Goal: Task Accomplishment & Management: Use online tool/utility

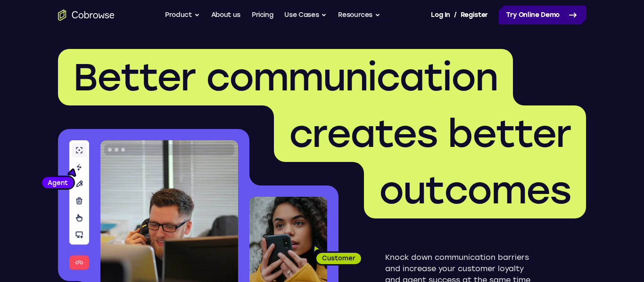
click at [531, 16] on link "Try Online Demo" at bounding box center [542, 15] width 87 height 19
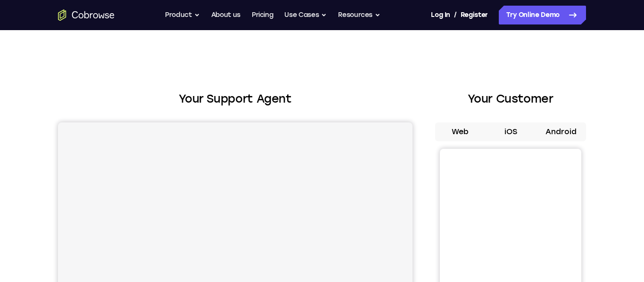
click at [560, 128] on button "Android" at bounding box center [561, 132] width 50 height 19
click at [557, 131] on button "Android" at bounding box center [561, 132] width 50 height 19
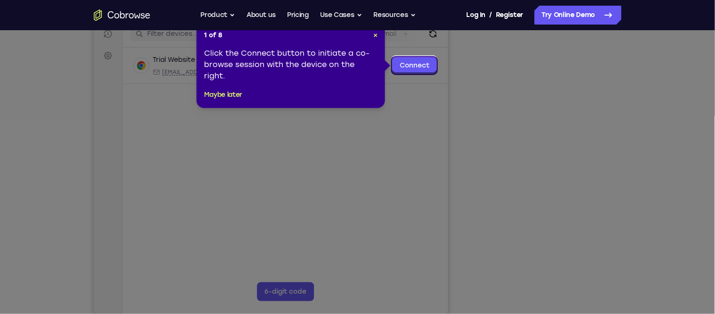
scroll to position [121, 0]
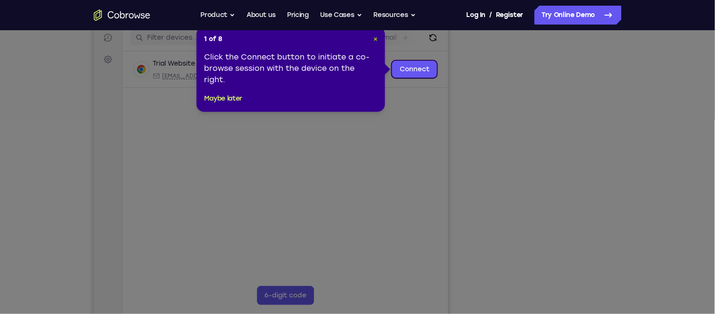
click at [375, 41] on span "×" at bounding box center [375, 39] width 4 height 8
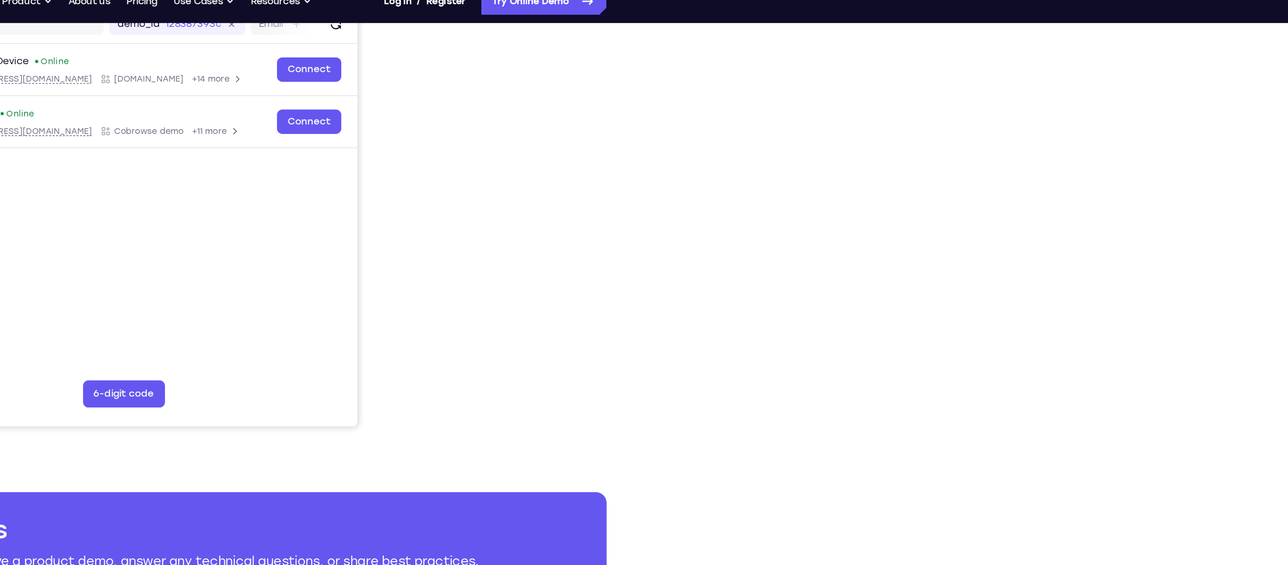
scroll to position [0, 0]
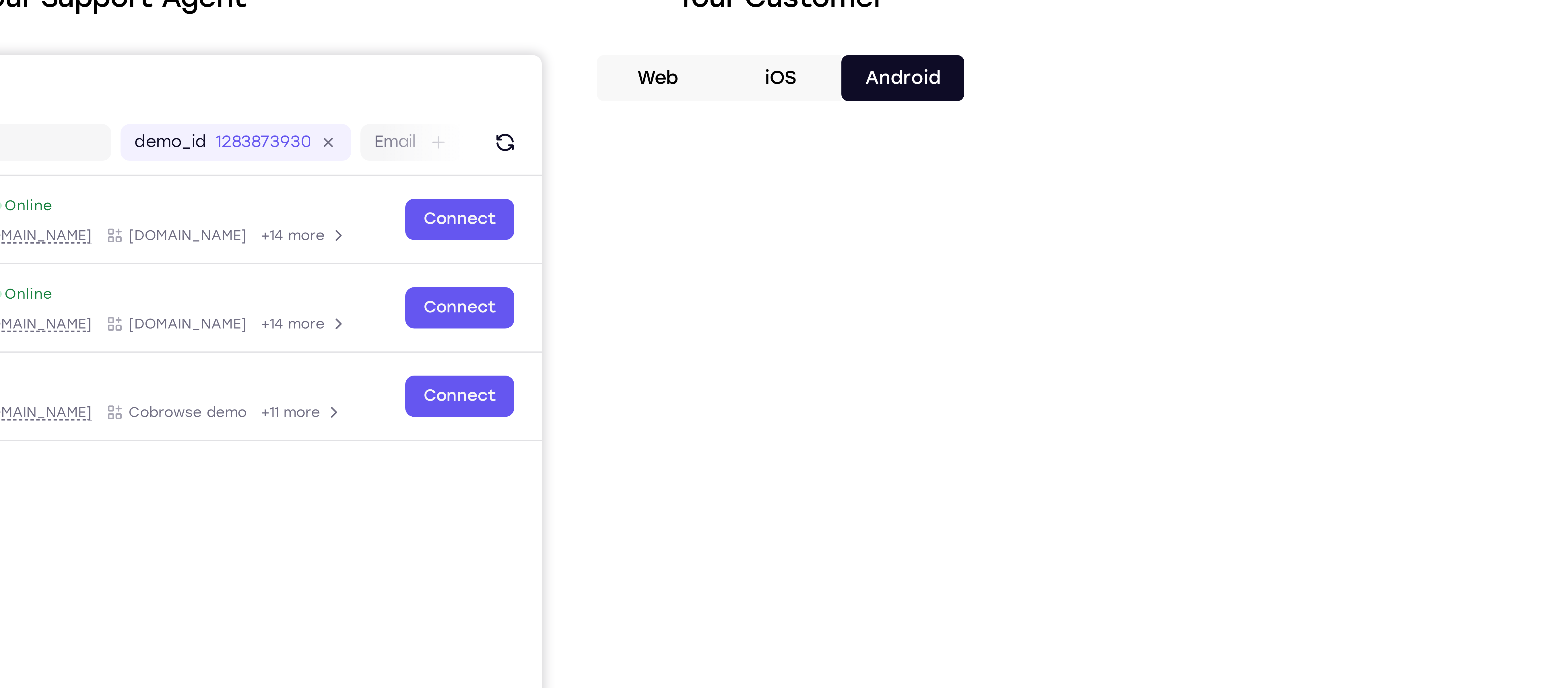
click at [392, 81] on button "iOS" at bounding box center [899, 80] width 30 height 12
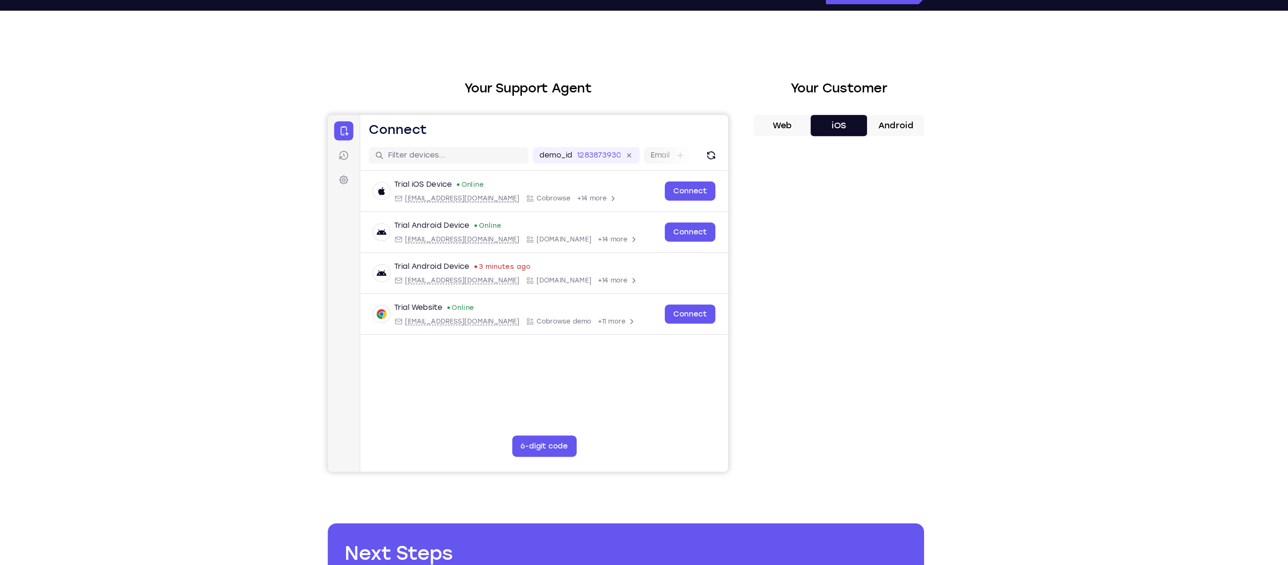
click at [644, 132] on button "Android" at bounding box center [883, 132] width 50 height 19
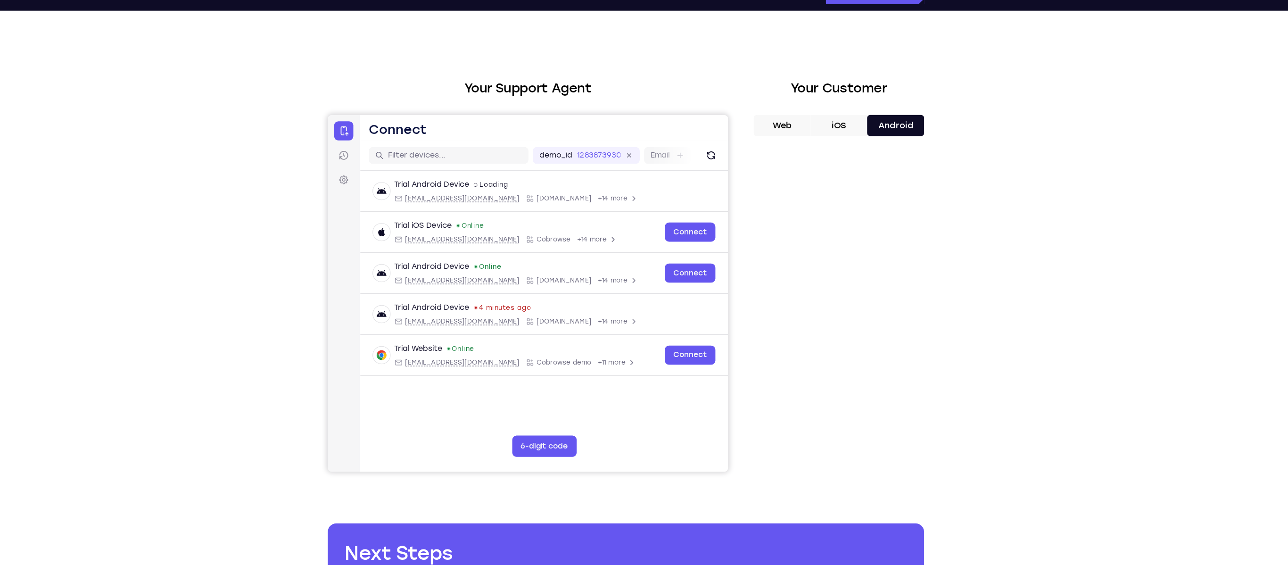
scroll to position [57, 0]
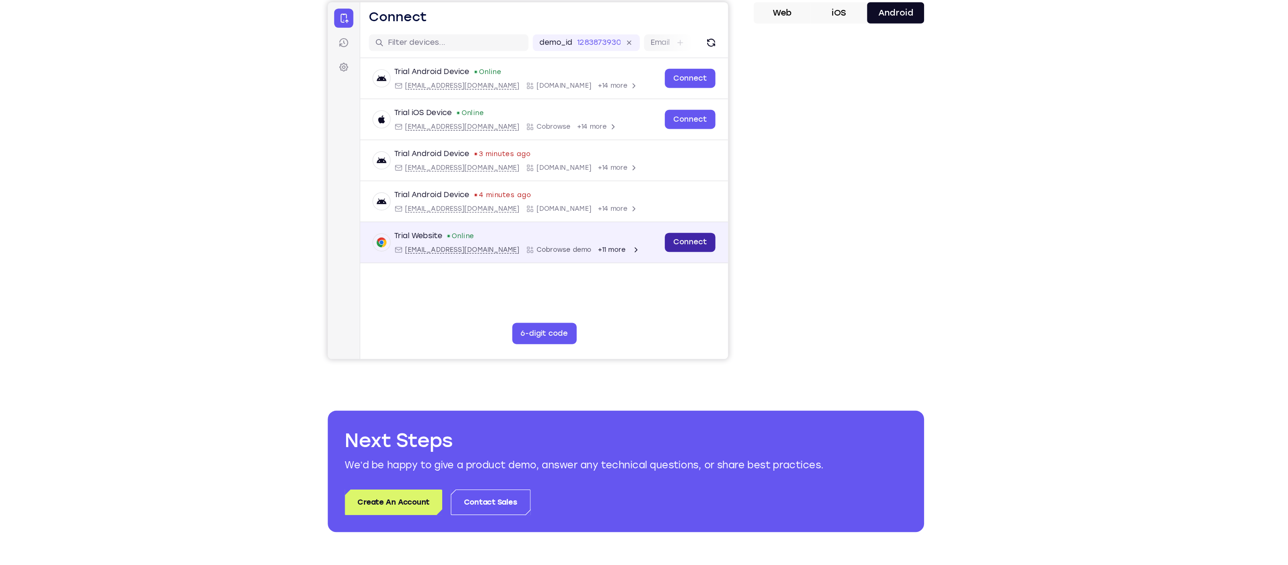
click at [644, 219] on link "Connect" at bounding box center [648, 214] width 45 height 17
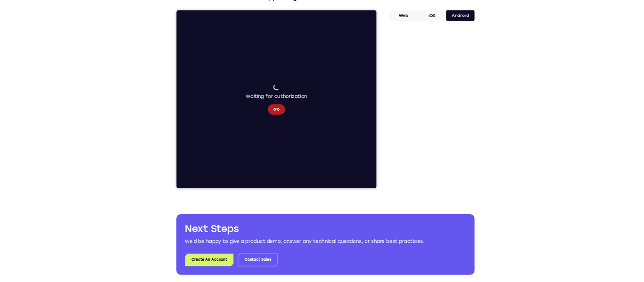
scroll to position [0, 0]
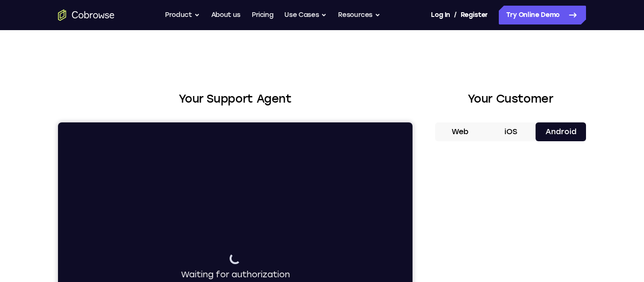
click at [353, 95] on h2 "Your Support Agent" at bounding box center [235, 99] width 355 height 17
